Goal: Obtain resource: Obtain resource

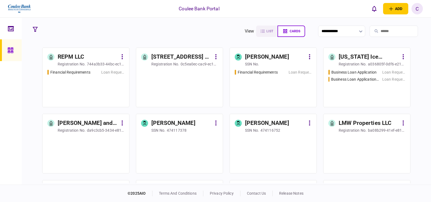
click at [381, 31] on input "search" at bounding box center [394, 30] width 48 height 11
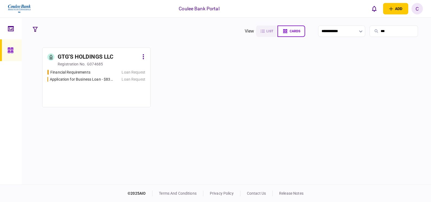
type input "***"
click at [97, 54] on div "GTG'S HOLDINGS LLC" at bounding box center [86, 57] width 56 height 9
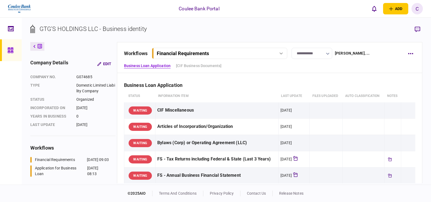
click at [215, 52] on div "Financial Requirements" at bounding box center [215, 53] width 116 height 6
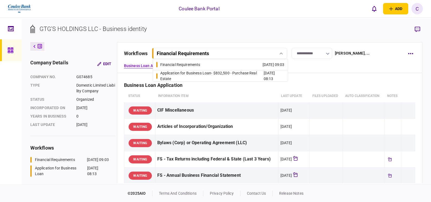
click at [189, 75] on div "Application for Business Loan - $832,500 - Purchase Real Estate" at bounding box center [211, 75] width 103 height 11
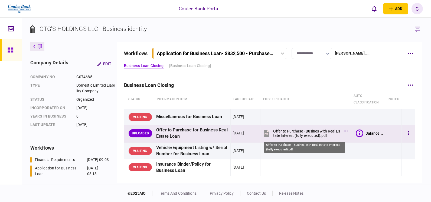
click at [284, 134] on div "Offer to Purchase - Busines with Real Estate Interest (fully executed).pdf" at bounding box center [307, 133] width 68 height 9
click at [318, 135] on div "Offer to Purchase - Busines with Real Estate Interest (fully executed).pdf" at bounding box center [307, 133] width 68 height 9
